Goal: Task Accomplishment & Management: Complete application form

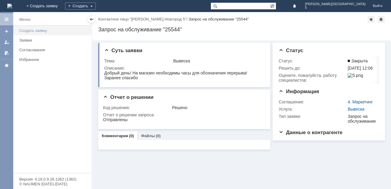
click at [40, 31] on div "Создать заявку" at bounding box center [53, 30] width 69 height 5
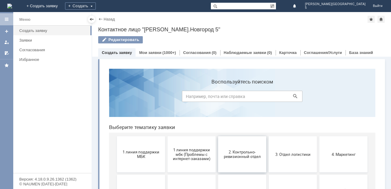
click at [241, 150] on span "2. Контрольно-ревизионный отдел" at bounding box center [242, 154] width 45 height 9
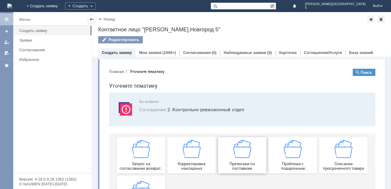
click at [240, 155] on img at bounding box center [242, 149] width 18 height 18
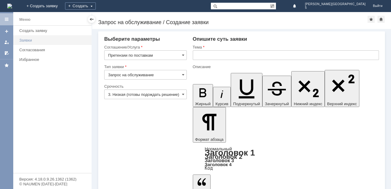
click at [28, 39] on div "Заявки" at bounding box center [53, 40] width 69 height 5
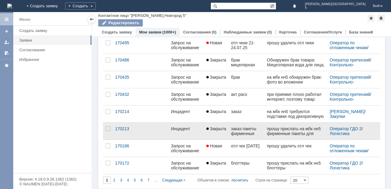
scroll to position [243, 0]
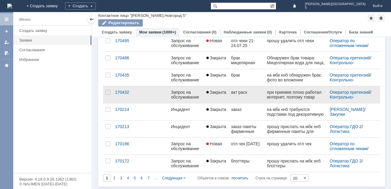
click at [195, 92] on div "Запрос на обслуживание" at bounding box center [186, 95] width 30 height 10
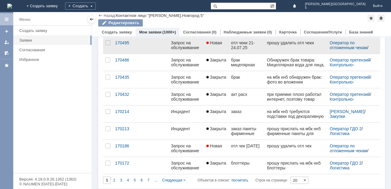
scroll to position [243, 0]
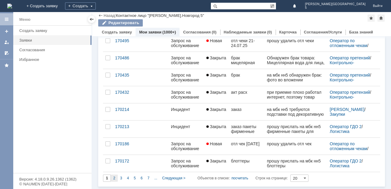
click at [114, 180] on span "2" at bounding box center [114, 178] width 2 height 4
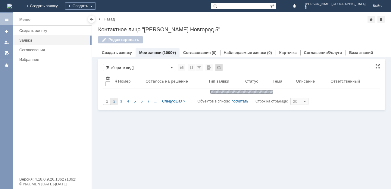
type input "2"
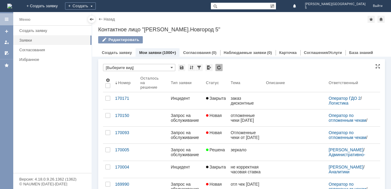
scroll to position [2, 0]
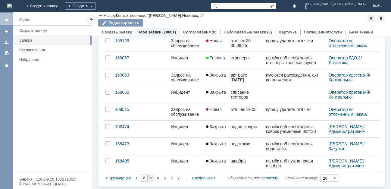
click at [152, 178] on div "3" at bounding box center [151, 178] width 7 height 7
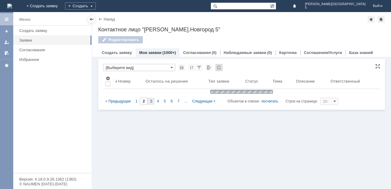
type input "3"
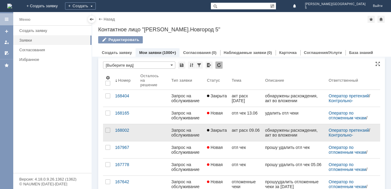
click at [185, 129] on div "Запрос на обслуживание" at bounding box center [187, 133] width 31 height 10
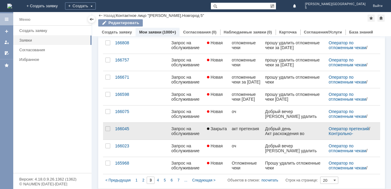
click at [183, 127] on div "Запрос на обслуживание" at bounding box center [187, 131] width 31 height 10
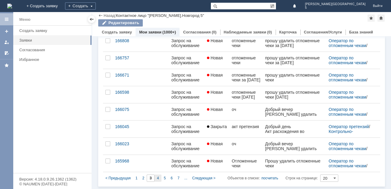
click at [159, 176] on span "4" at bounding box center [158, 178] width 2 height 4
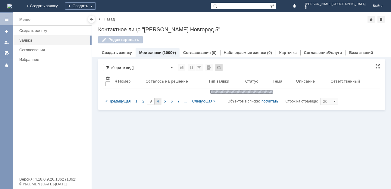
type input "4"
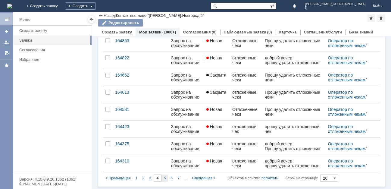
click at [163, 177] on div "5" at bounding box center [165, 178] width 7 height 7
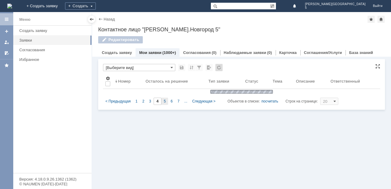
type input "5"
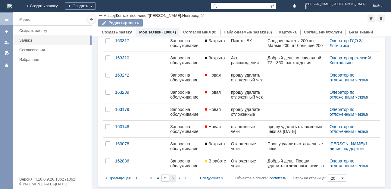
click at [172, 178] on span "6" at bounding box center [173, 178] width 2 height 4
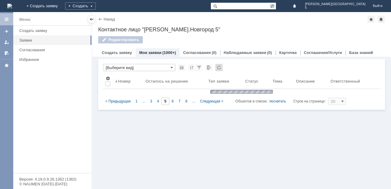
type input "6"
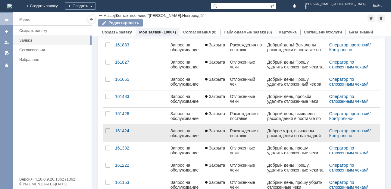
click at [186, 131] on div "Запрос на обслуживание" at bounding box center [186, 133] width 30 height 10
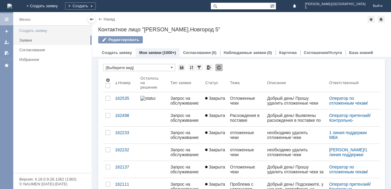
click at [33, 30] on div "Создать заявку" at bounding box center [53, 30] width 69 height 5
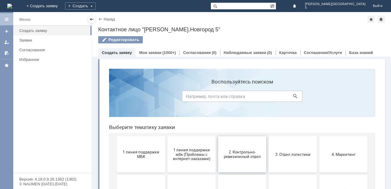
click at [238, 156] on span "2. Контрольно-ревизионный отдел" at bounding box center [242, 154] width 45 height 9
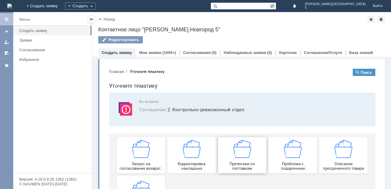
click at [237, 157] on img at bounding box center [242, 149] width 18 height 18
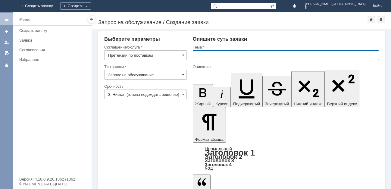
click at [199, 56] on input "text" at bounding box center [286, 55] width 186 height 10
type input "Расхождение в поставке"
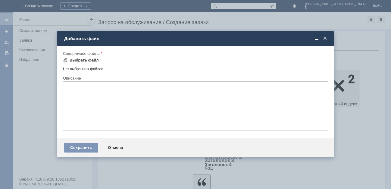
click at [83, 61] on div "Выбрать файл" at bounding box center [84, 60] width 29 height 5
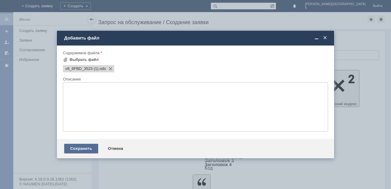
click at [72, 149] on div "Сохранить" at bounding box center [81, 149] width 34 height 10
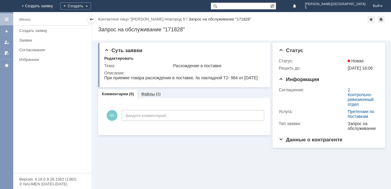
click at [150, 95] on link "Файлы" at bounding box center [148, 94] width 14 height 5
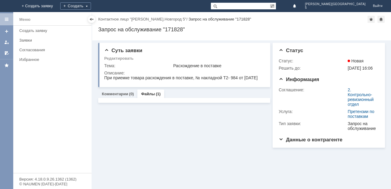
click at [150, 95] on link "Файлы" at bounding box center [148, 94] width 14 height 5
